Goal: Information Seeking & Learning: Learn about a topic

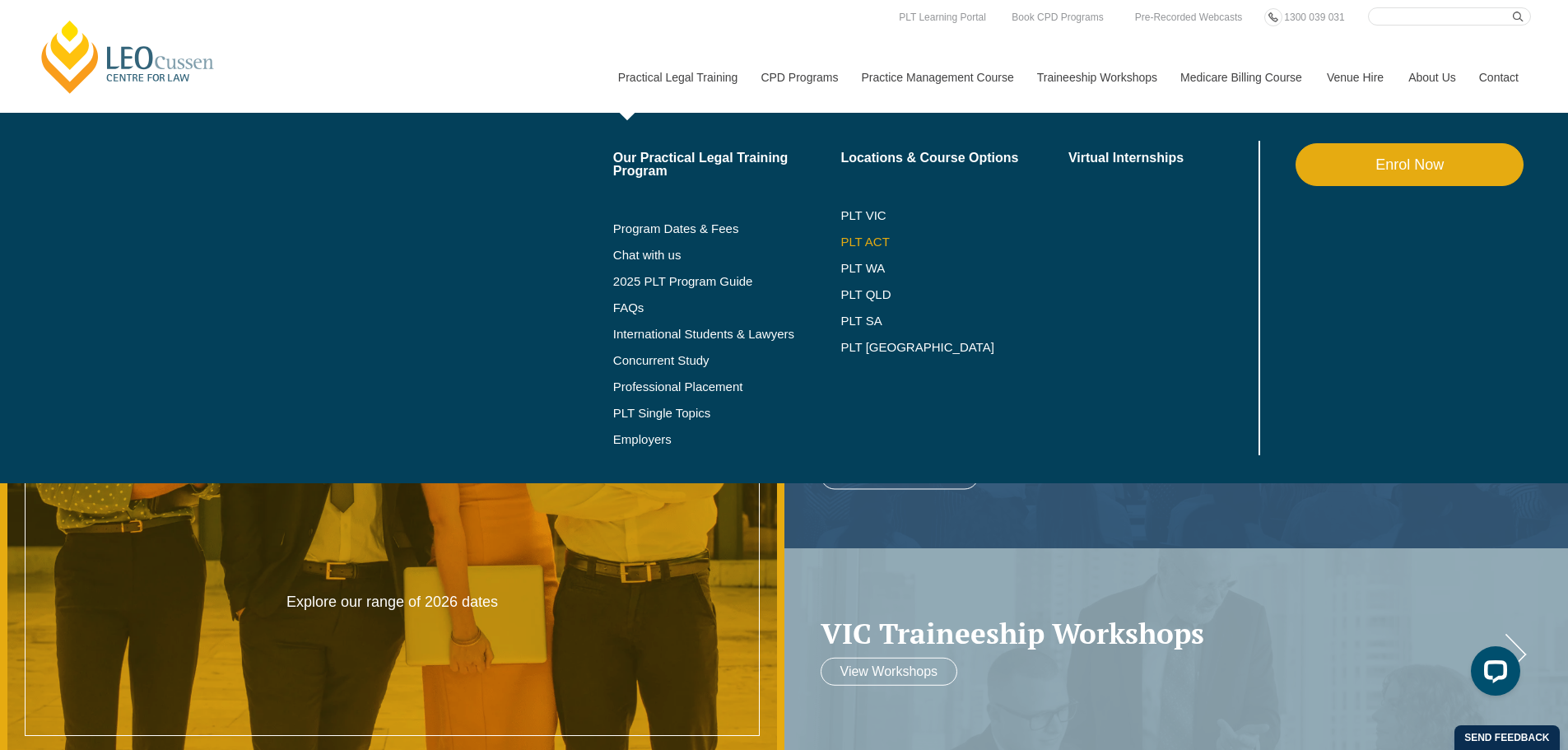
click at [877, 237] on link "PLT ACT" at bounding box center [954, 242] width 228 height 13
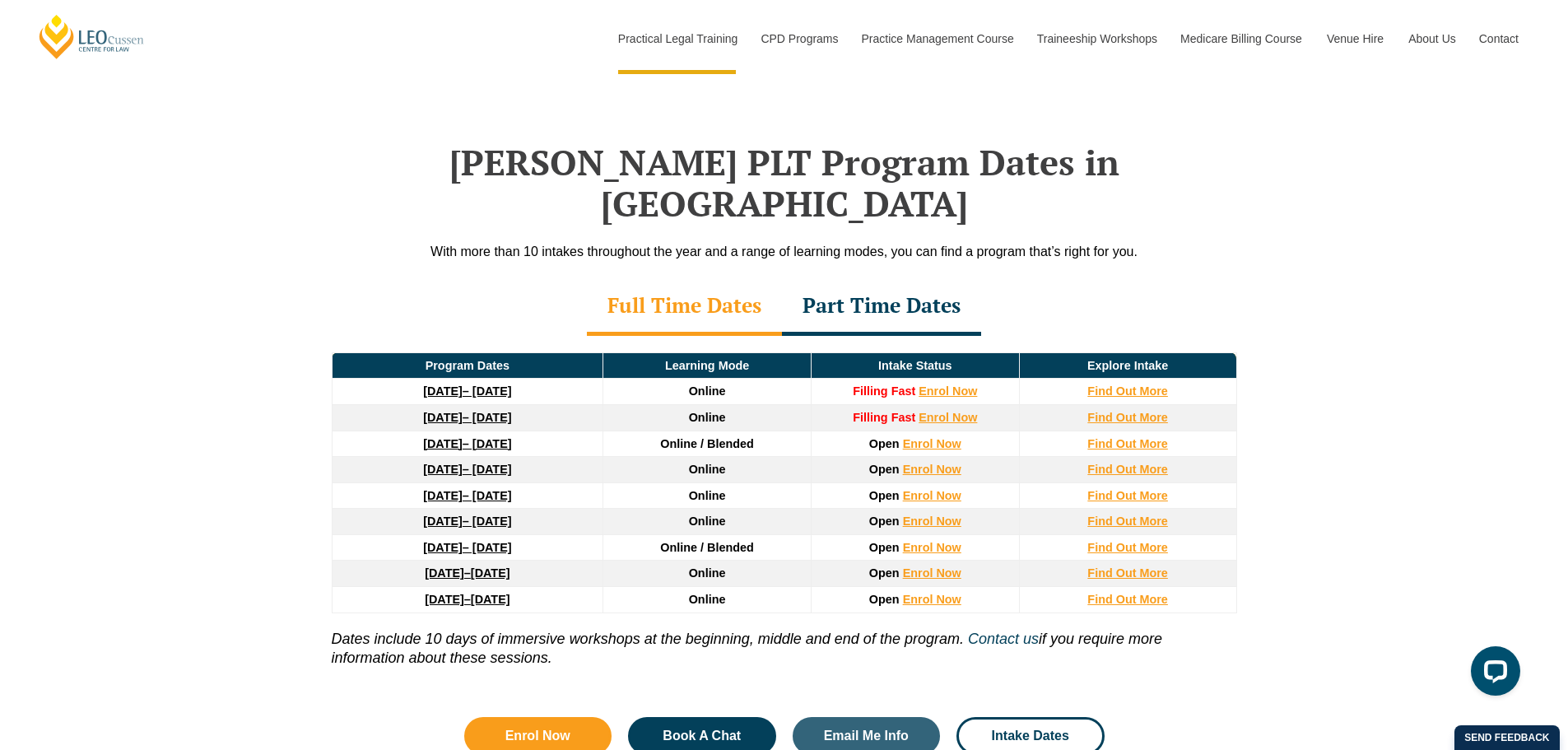
scroll to position [2212, 0]
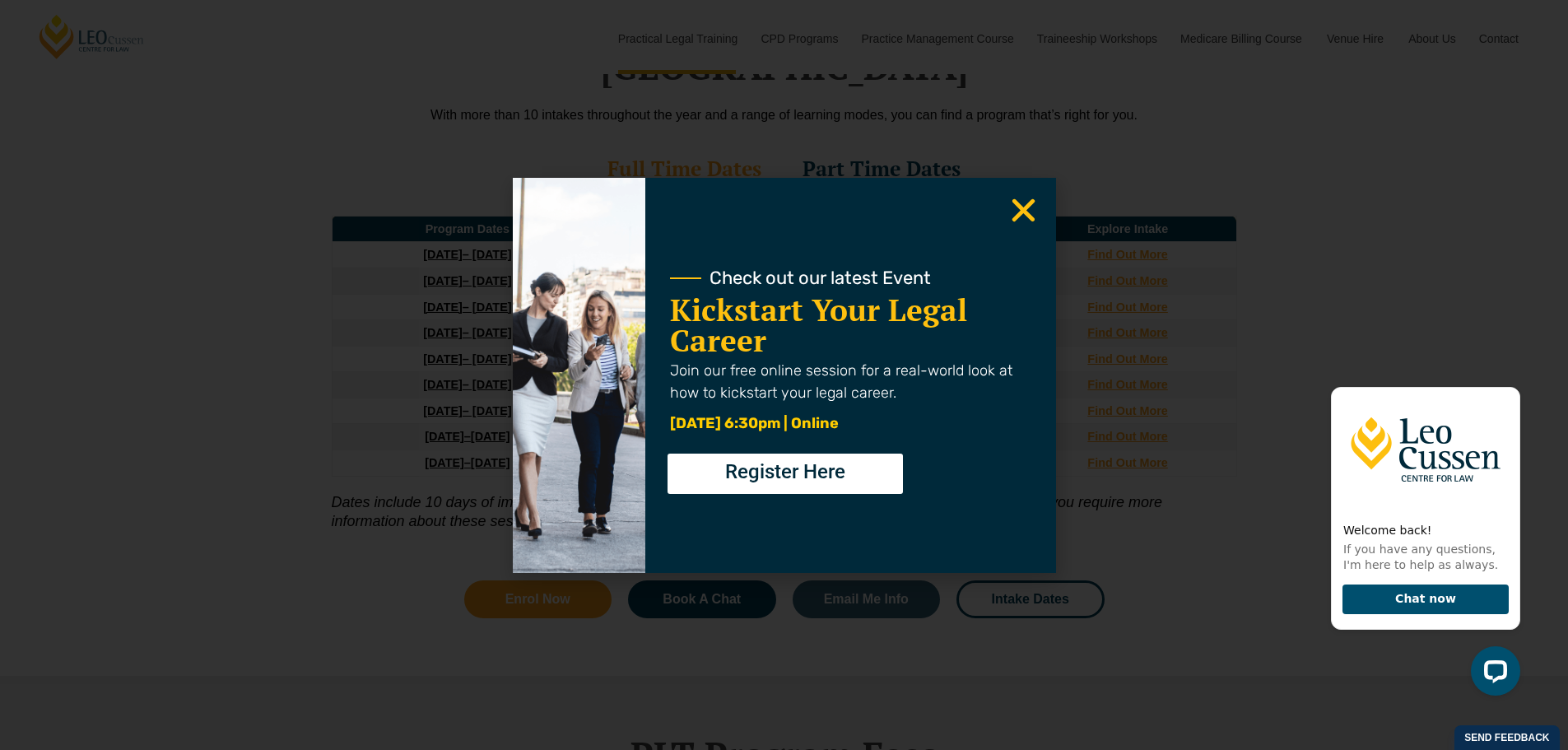
click at [1017, 220] on icon "Close" at bounding box center [1024, 210] width 32 height 32
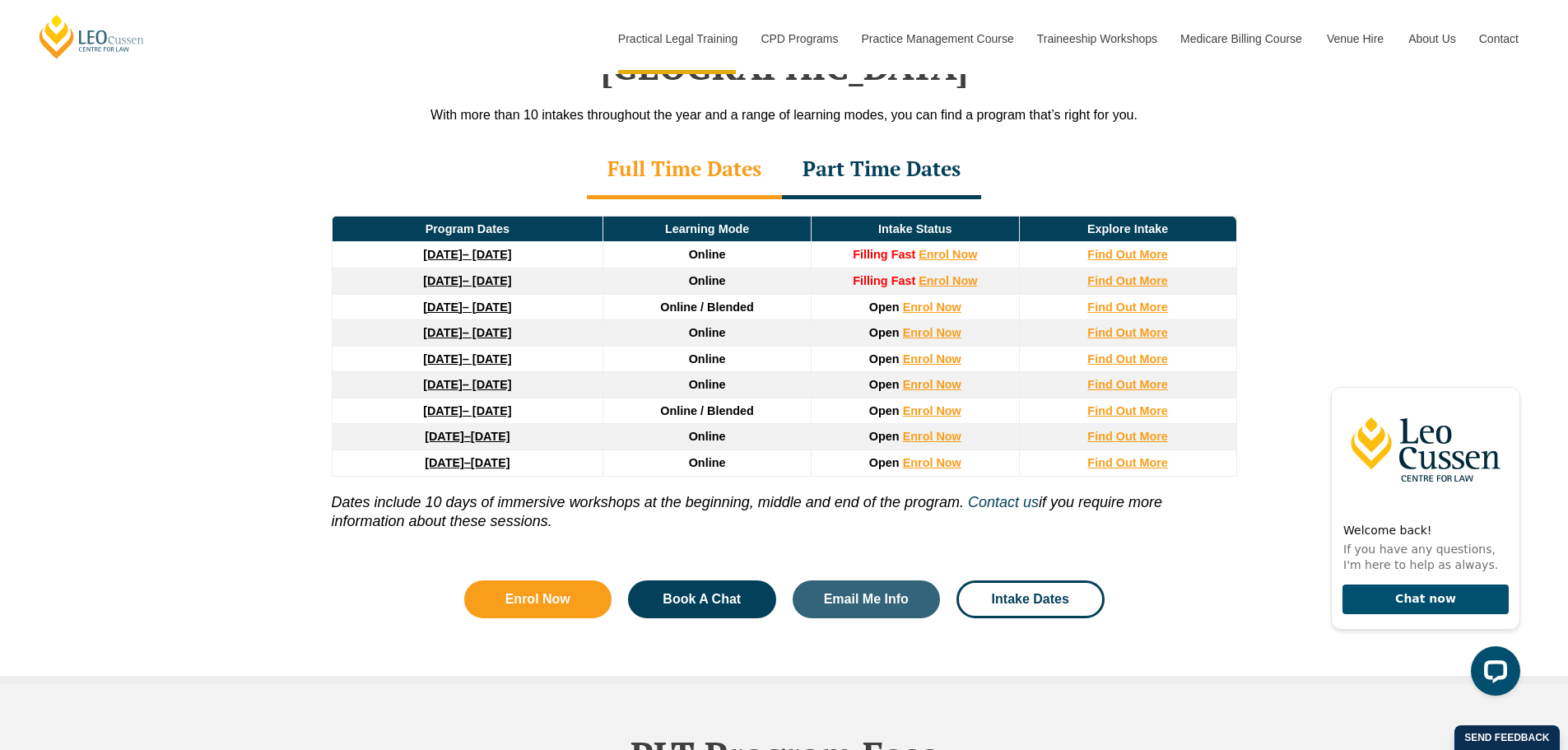
scroll to position [2201, 0]
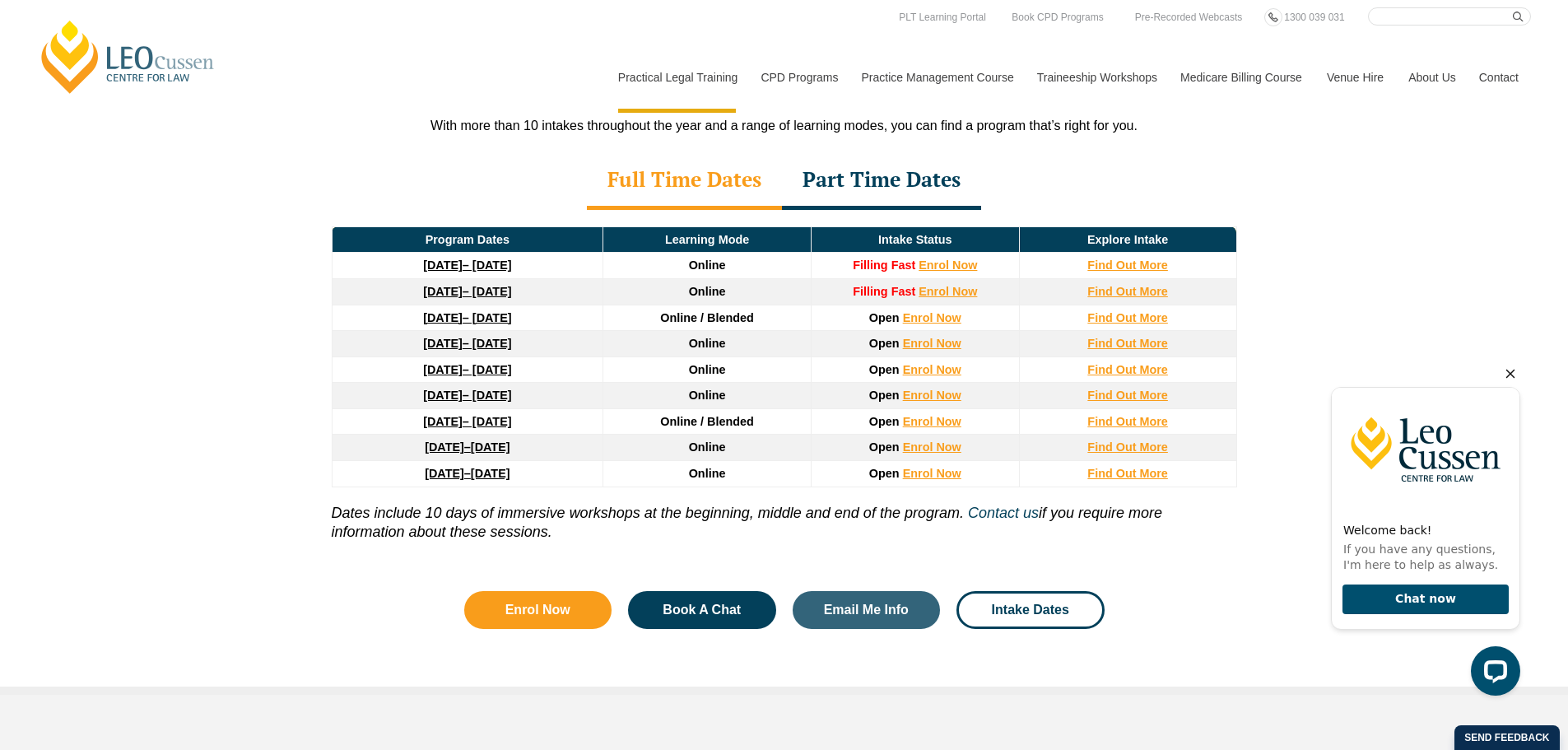
click at [1511, 373] on icon "Hide greeting" at bounding box center [1511, 374] width 9 height 9
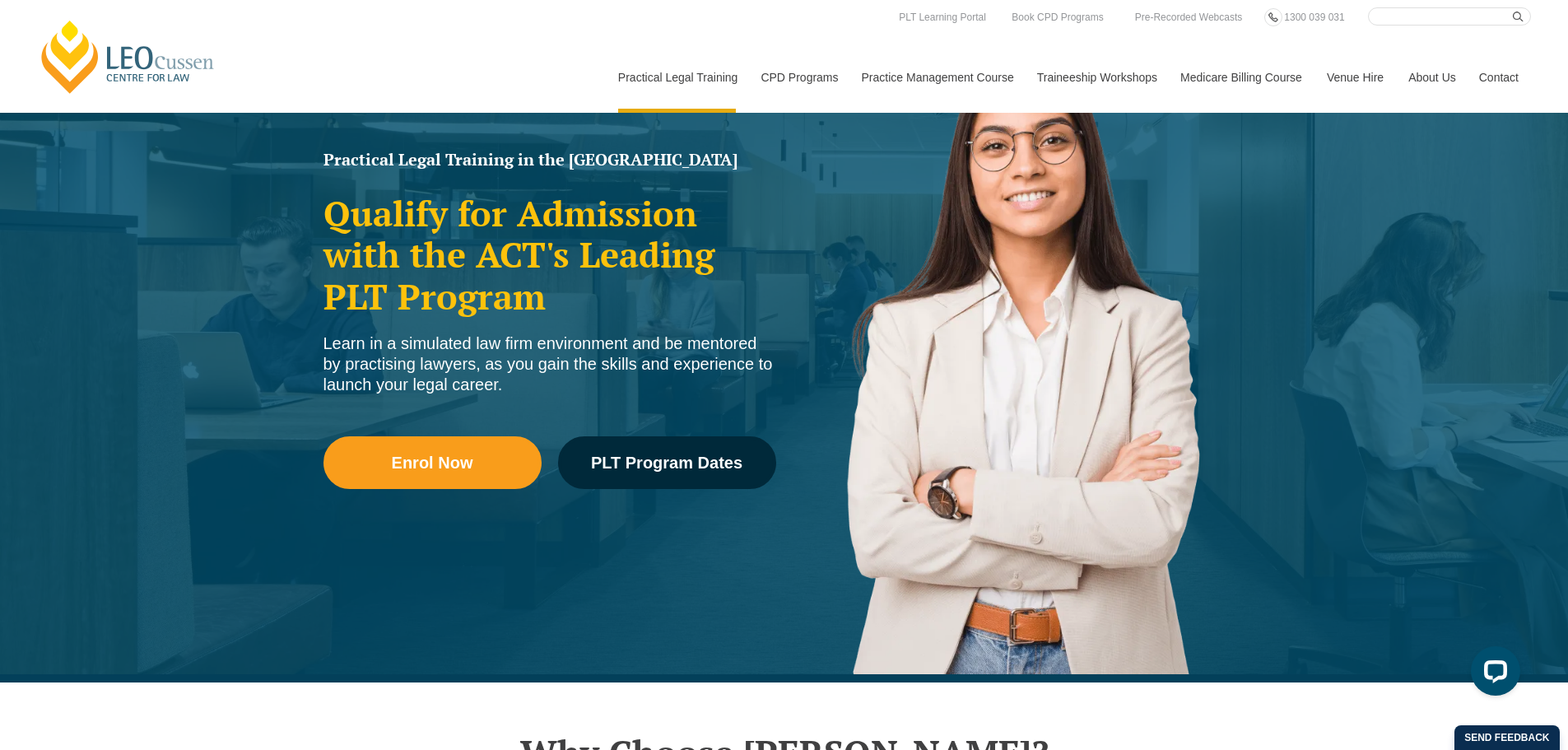
scroll to position [0, 0]
